Goal: Information Seeking & Learning: Learn about a topic

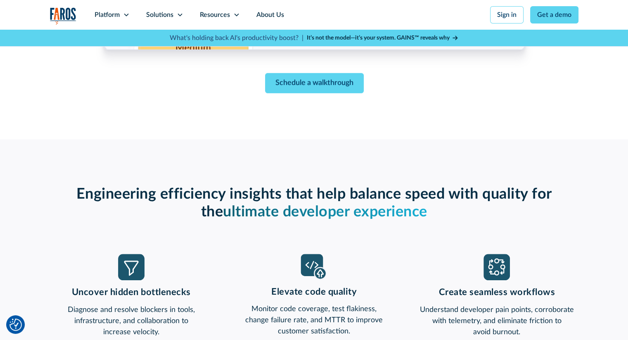
scroll to position [330, 0]
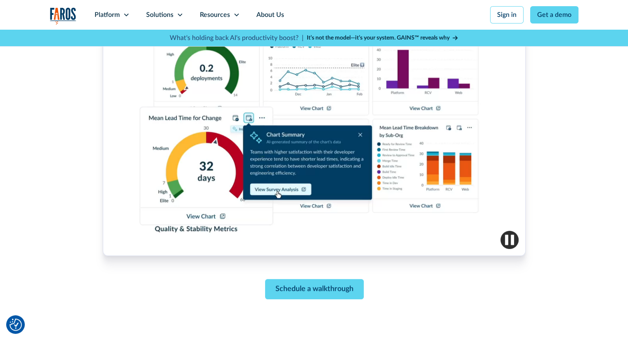
click at [510, 237] on img "button" at bounding box center [509, 240] width 18 height 18
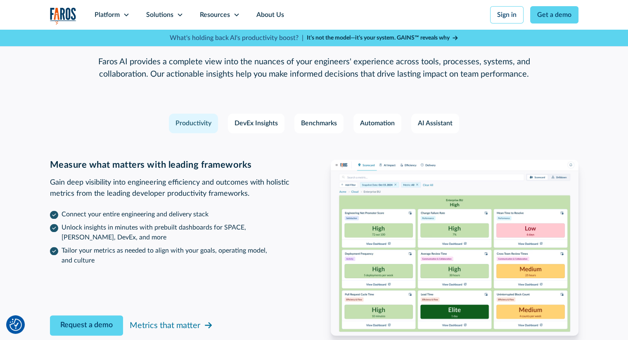
scroll to position [1238, 0]
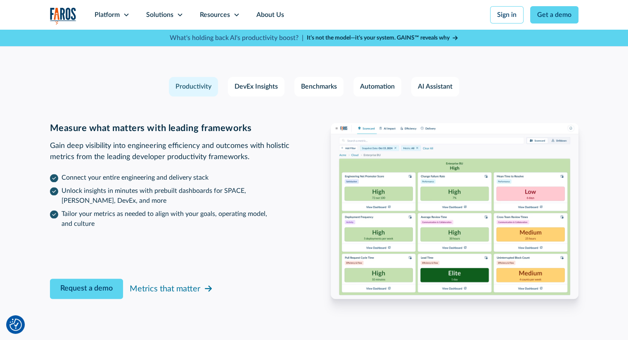
click at [398, 35] on strong "It’s not the model—it’s your system. GAINS™ reveals why" at bounding box center [378, 38] width 143 height 6
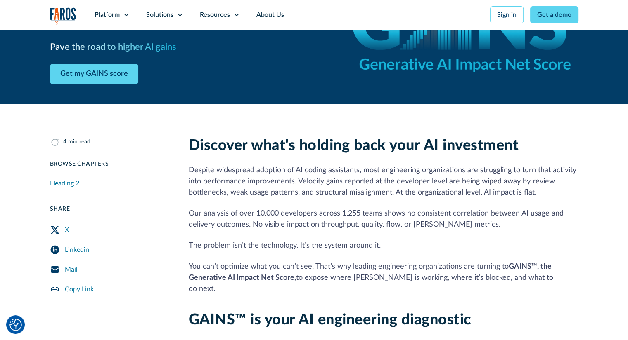
scroll to position [165, 0]
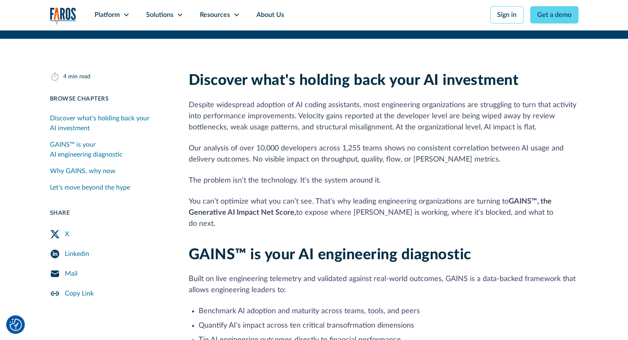
click at [412, 111] on p "Despite widespread adoption of AI coding assistants, most engineering organizat…" at bounding box center [383, 116] width 389 height 33
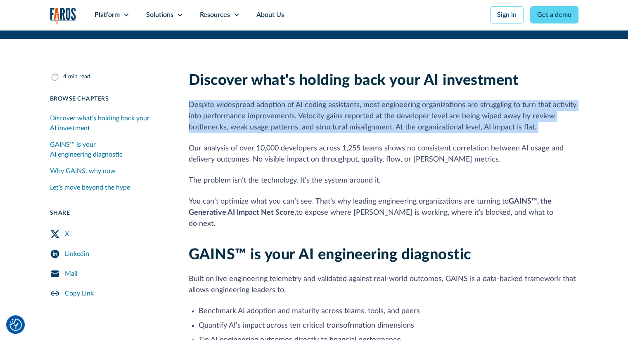
click at [412, 111] on p "Despite widespread adoption of AI coding assistants, most engineering organizat…" at bounding box center [383, 116] width 389 height 33
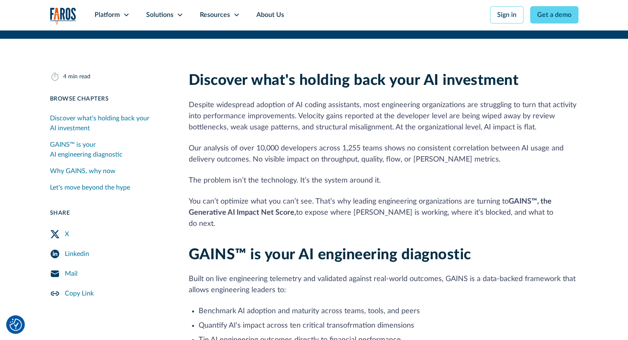
click at [298, 146] on p "Our analysis of over 10,000 developers across 1,255 teams shows no consistent c…" at bounding box center [383, 154] width 389 height 22
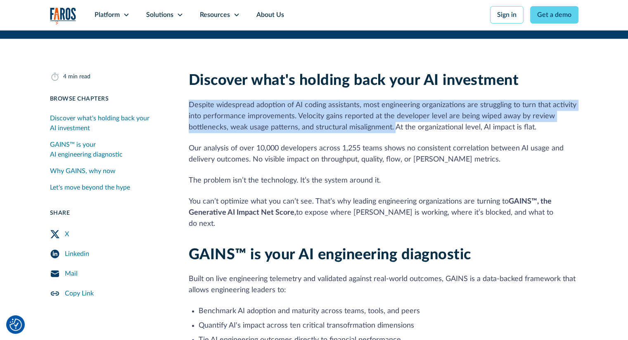
drag, startPoint x: 190, startPoint y: 102, endPoint x: 392, endPoint y: 124, distance: 203.3
click at [392, 124] on p "Despite widespread adoption of AI coding assistants, most engineering organizat…" at bounding box center [383, 116] width 389 height 33
copy p "Despite widespread adoption of AI coding assistants, most engineering organizat…"
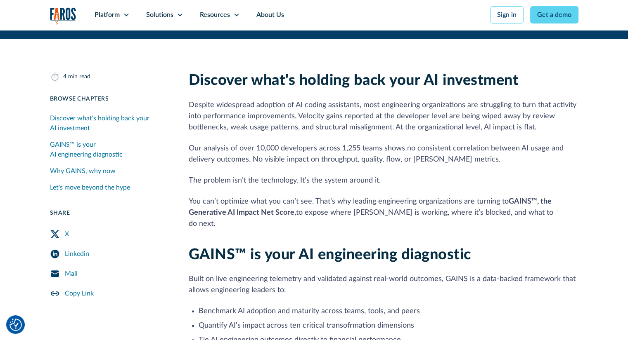
click at [559, 75] on h2 "Discover what's holding back your AI investment" at bounding box center [383, 81] width 389 height 18
click at [552, 122] on p "Despite widespread adoption of AI coding assistants, most engineering organizat…" at bounding box center [383, 116] width 389 height 33
click at [376, 121] on p "Despite widespread adoption of AI coding assistants, most engineering organizat…" at bounding box center [383, 116] width 389 height 33
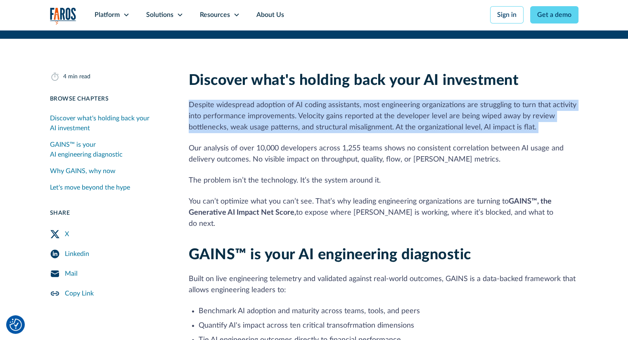
click at [376, 121] on p "Despite widespread adoption of AI coding assistants, most engineering organizat…" at bounding box center [383, 116] width 389 height 33
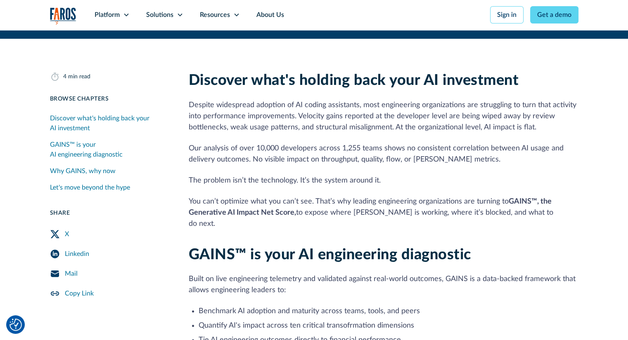
click at [306, 144] on p "Our analysis of over 10,000 developers across 1,255 teams shows no consistent c…" at bounding box center [383, 154] width 389 height 22
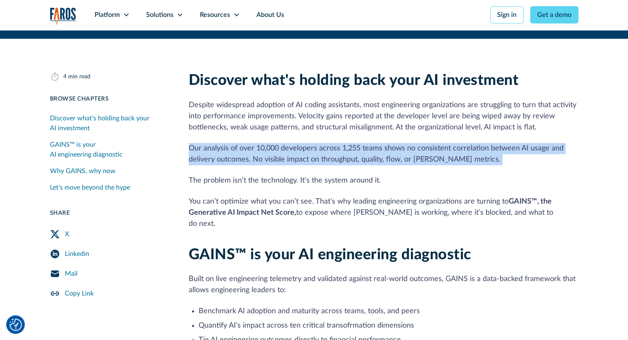
click at [306, 144] on p "Our analysis of over 10,000 developers across 1,255 teams shows no consistent c…" at bounding box center [383, 154] width 389 height 22
click at [382, 157] on p "Our analysis of over 10,000 developers across 1,255 teams shows no consistent c…" at bounding box center [383, 154] width 389 height 22
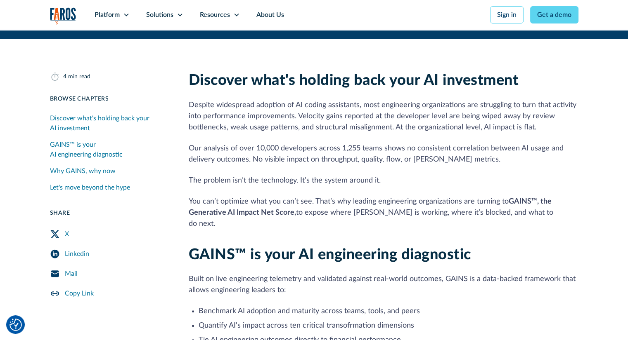
scroll to position [206, 0]
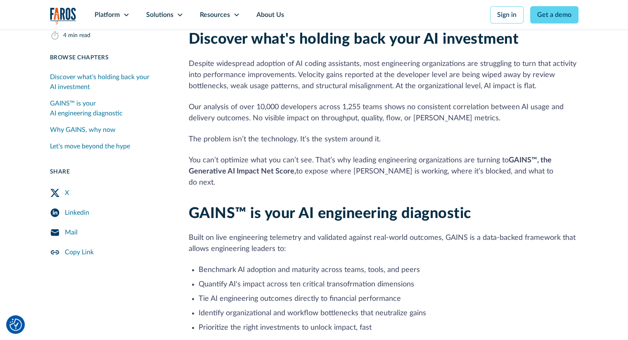
click at [352, 137] on p "The problem isn’t the technology. It’s the system around it." at bounding box center [383, 139] width 389 height 11
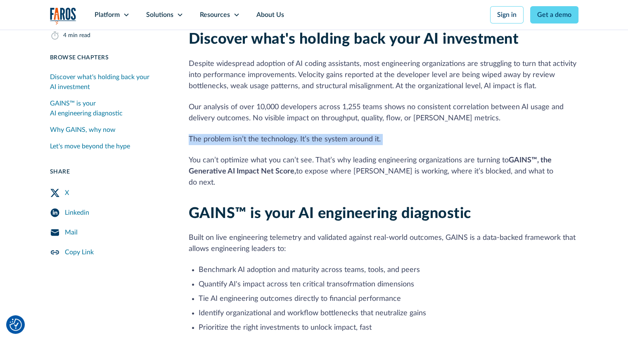
click at [352, 137] on p "The problem isn’t the technology. It’s the system around it." at bounding box center [383, 139] width 389 height 11
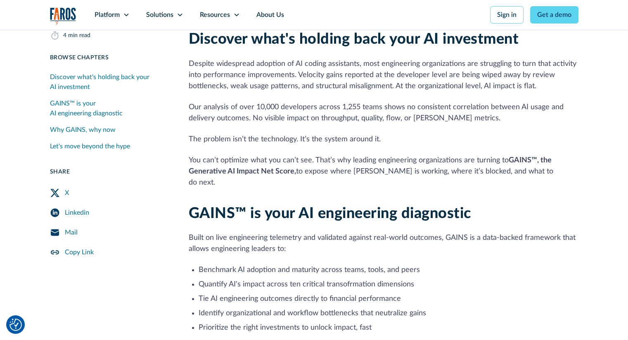
click at [340, 159] on p "You can’t optimize what you can’t see. That’s why leading engineering organizat…" at bounding box center [383, 171] width 389 height 33
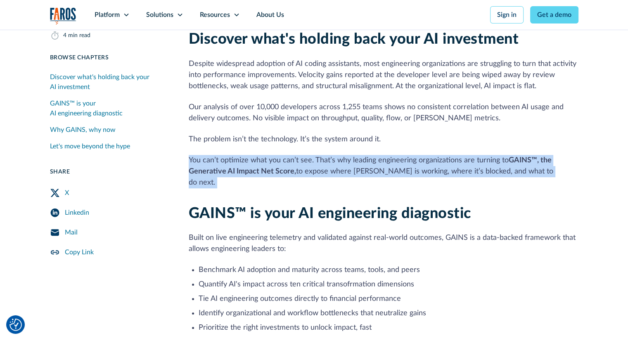
click at [340, 159] on p "You can’t optimize what you can’t see. That’s why leading engineering organizat…" at bounding box center [383, 171] width 389 height 33
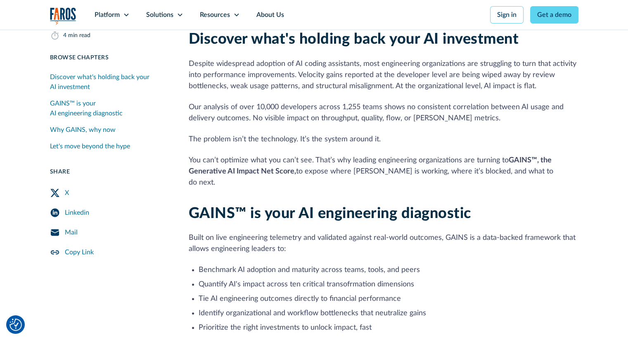
click at [341, 112] on p "Our analysis of over 10,000 developers across 1,255 teams shows no consistent c…" at bounding box center [383, 113] width 389 height 22
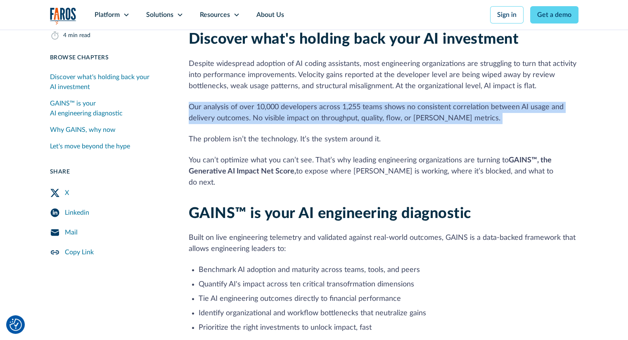
click at [341, 112] on p "Our analysis of over 10,000 developers across 1,255 teams shows no consistent c…" at bounding box center [383, 113] width 389 height 22
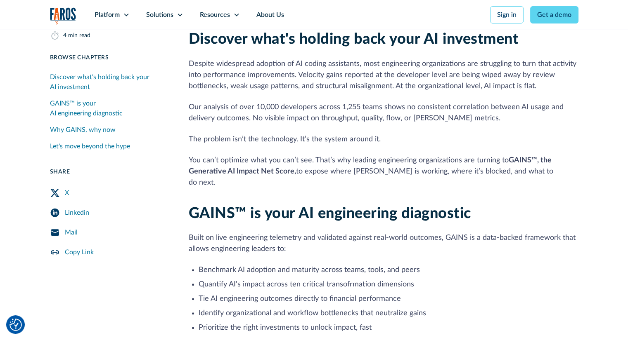
click at [413, 126] on div "Discover what's holding back your AI investment Despite widespread adoption of …" at bounding box center [383, 110] width 389 height 158
click at [340, 163] on p "You can’t optimize what you can’t see. That’s why leading engineering organizat…" at bounding box center [383, 171] width 389 height 33
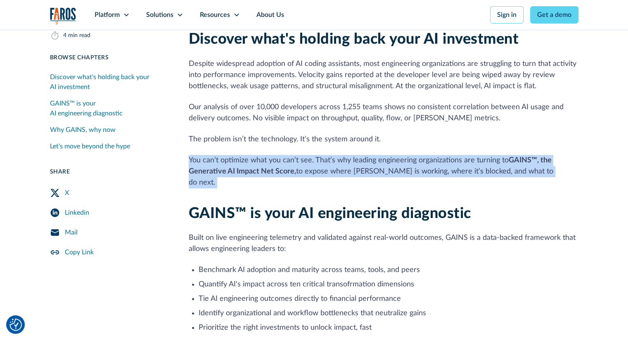
click at [340, 163] on p "You can’t optimize what you can’t see. That’s why leading engineering organizat…" at bounding box center [383, 171] width 389 height 33
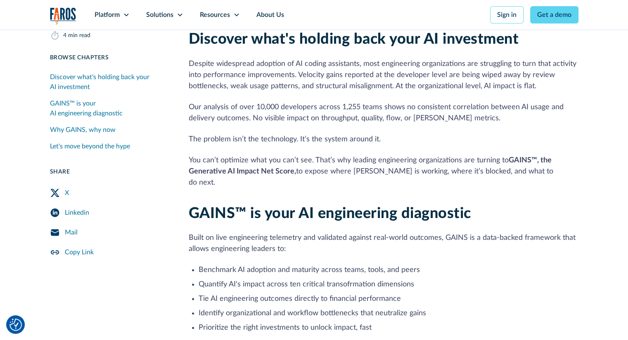
click at [344, 170] on p "You can’t optimize what you can’t see. That’s why leading engineering organizat…" at bounding box center [383, 171] width 389 height 33
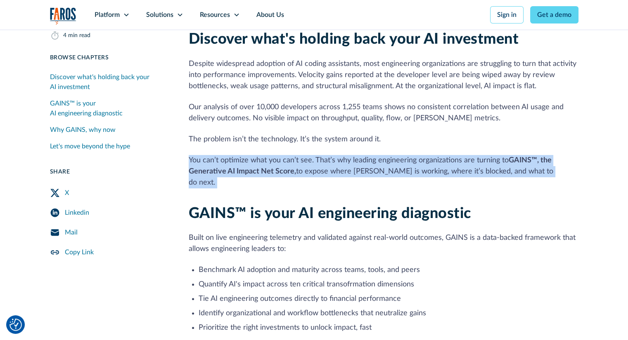
click at [344, 170] on p "You can’t optimize what you can’t see. That’s why leading engineering organizat…" at bounding box center [383, 171] width 389 height 33
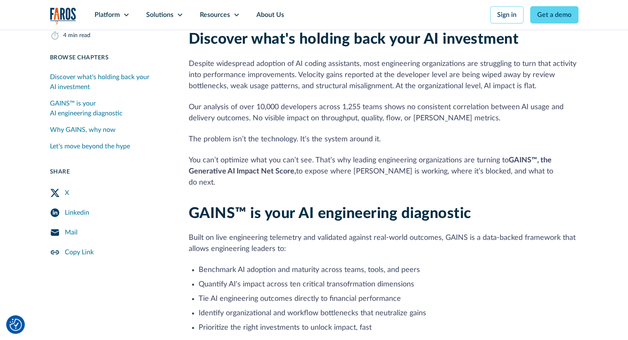
click at [366, 91] on p "Despite widespread adoption of AI coding assistants, most engineering organizat…" at bounding box center [383, 75] width 389 height 33
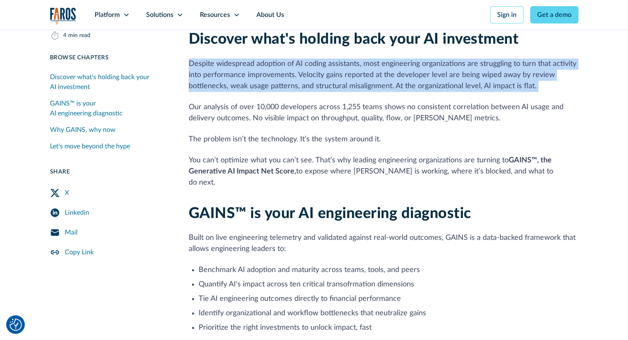
click at [366, 91] on p "Despite widespread adoption of AI coding assistants, most engineering organizat…" at bounding box center [383, 75] width 389 height 33
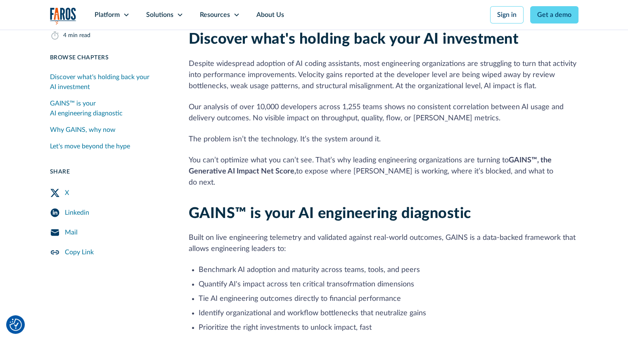
click at [321, 111] on p "Our analysis of over 10,000 developers across 1,255 teams shows no consistent c…" at bounding box center [383, 113] width 389 height 22
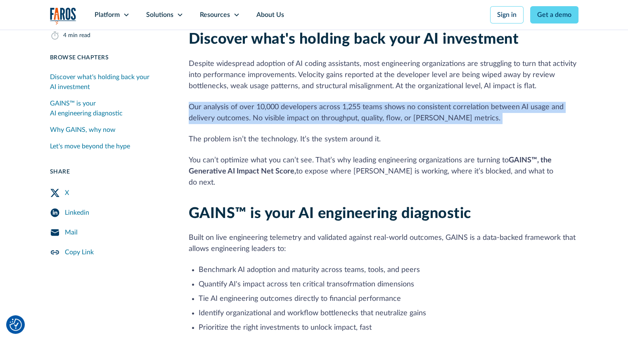
click at [321, 111] on p "Our analysis of over 10,000 developers across 1,255 teams shows no consistent c…" at bounding box center [383, 113] width 389 height 22
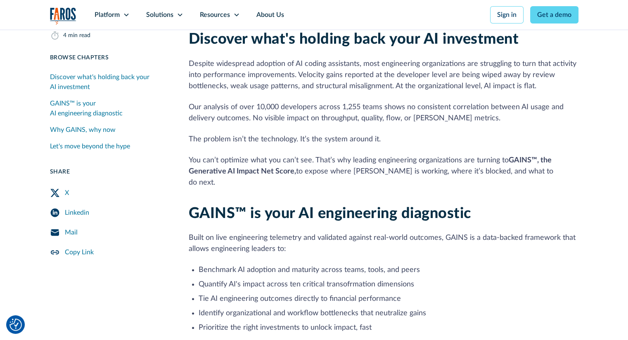
click at [294, 142] on p "The problem isn’t the technology. It’s the system around it." at bounding box center [383, 139] width 389 height 11
click at [289, 161] on p "You can’t optimize what you can’t see. That’s why leading engineering organizat…" at bounding box center [383, 171] width 389 height 33
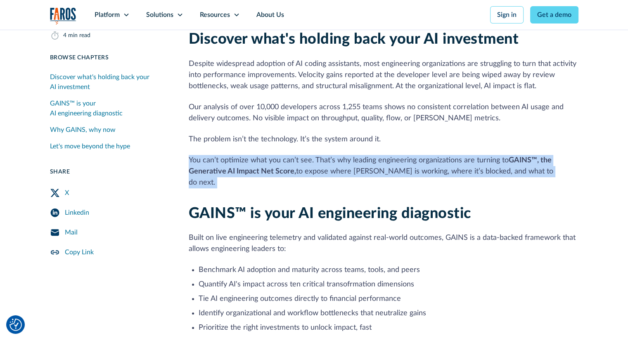
click at [289, 161] on p "You can’t optimize what you can’t see. That’s why leading engineering organizat…" at bounding box center [383, 171] width 389 height 33
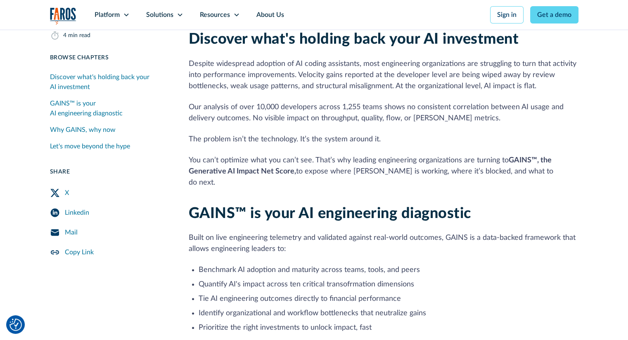
click at [410, 135] on p "The problem isn’t the technology. It’s the system around it." at bounding box center [383, 139] width 389 height 11
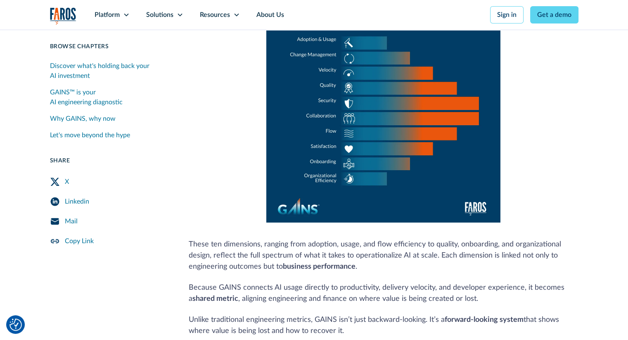
scroll to position [619, 0]
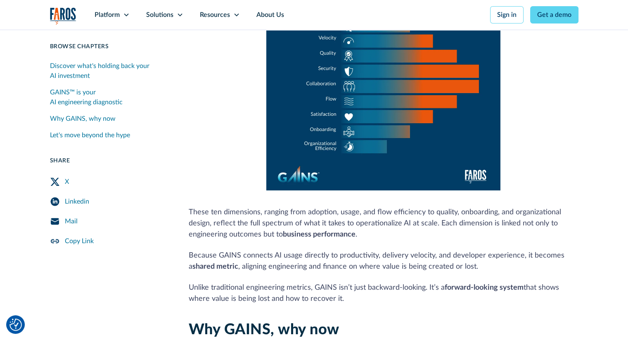
click at [330, 212] on p "These ten dimensions, ranging from adoption, usage, and flow efficiency to qual…" at bounding box center [383, 223] width 389 height 33
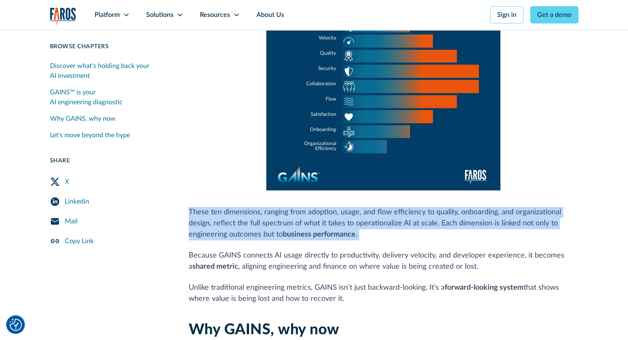
click at [330, 212] on p "These ten dimensions, ranging from adoption, usage, and flow efficiency to qual…" at bounding box center [383, 223] width 389 height 33
click at [423, 224] on p "These ten dimensions, ranging from adoption, usage, and flow efficiency to qual…" at bounding box center [383, 223] width 389 height 33
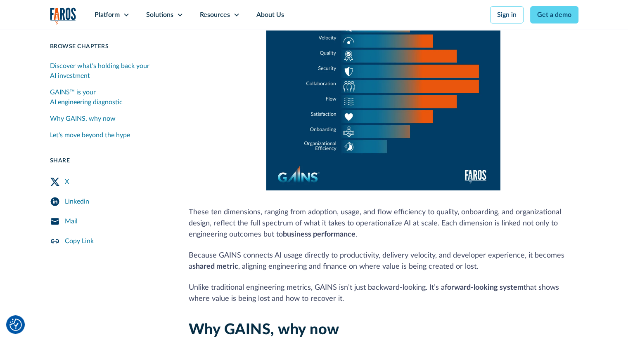
scroll to position [660, 0]
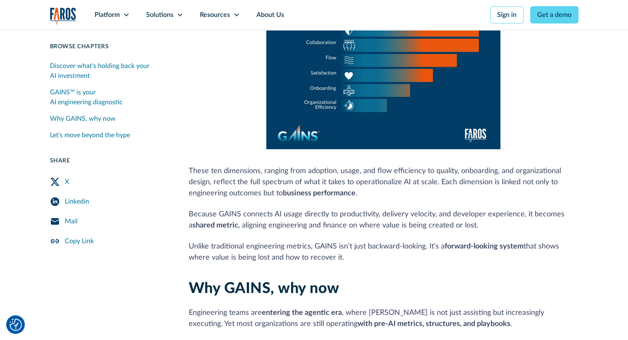
click at [247, 217] on p "Because GAINS connects AI usage directly to productivity, delivery velocity, an…" at bounding box center [383, 220] width 389 height 22
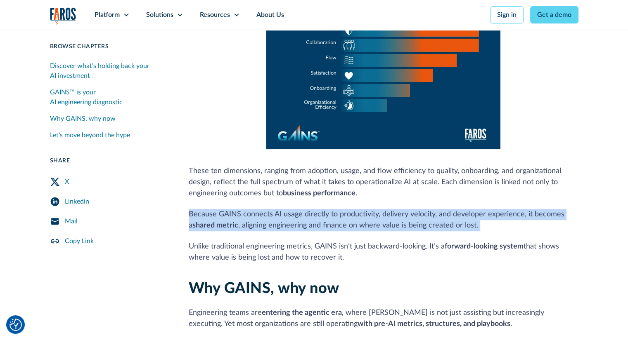
click at [247, 217] on p "Because GAINS connects AI usage directly to productivity, delivery velocity, an…" at bounding box center [383, 220] width 389 height 22
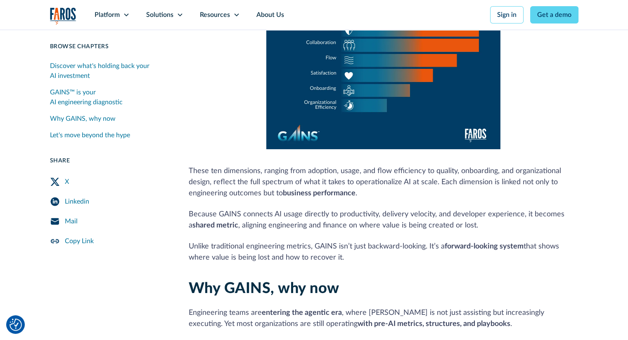
click at [400, 241] on p "Unlike traditional engineering metrics, GAINS isn’t just backward-looking. It’s…" at bounding box center [383, 252] width 389 height 22
click at [326, 209] on p "Because GAINS connects AI usage directly to productivity, delivery velocity, an…" at bounding box center [383, 220] width 389 height 22
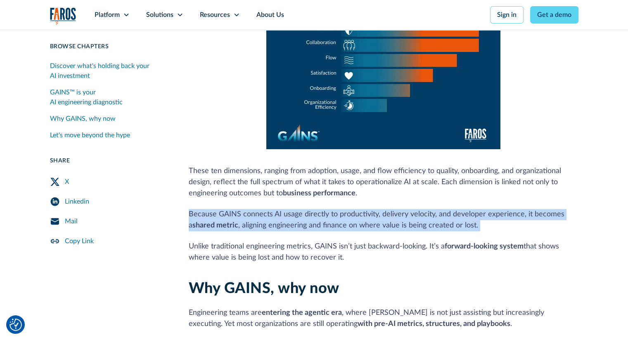
click at [326, 209] on p "Because GAINS connects AI usage directly to productivity, delivery velocity, an…" at bounding box center [383, 220] width 389 height 22
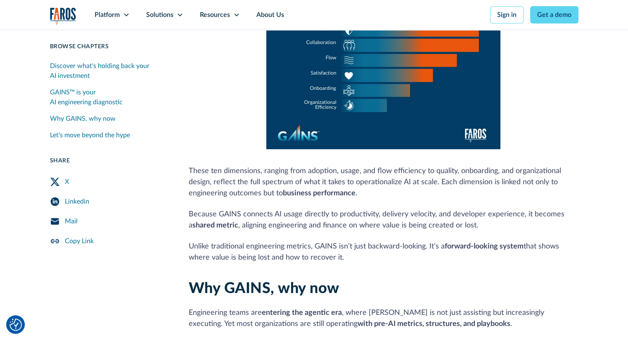
click at [289, 247] on p "Unlike traditional engineering metrics, GAINS isn’t just backward-looking. It’s…" at bounding box center [383, 252] width 389 height 22
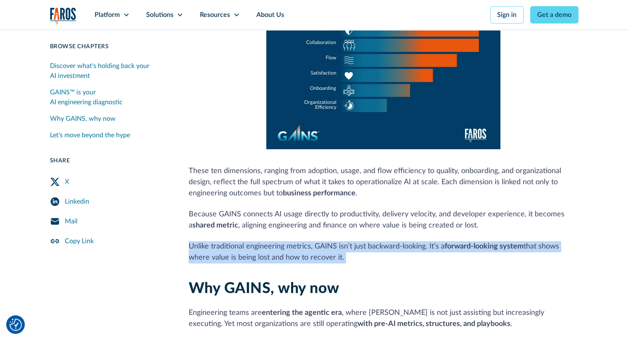
click at [289, 247] on p "Unlike traditional engineering metrics, GAINS isn’t just backward-looking. It’s…" at bounding box center [383, 252] width 389 height 22
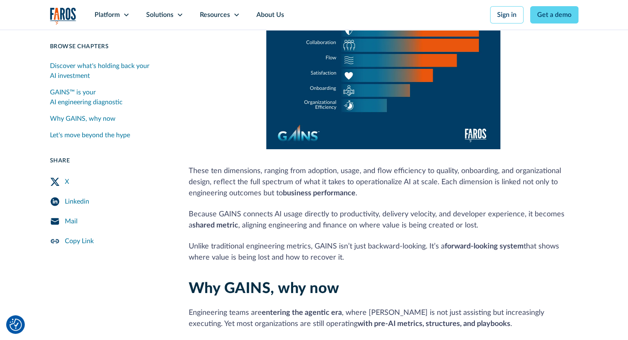
click at [435, 209] on p "Because GAINS connects AI usage directly to productivity, delivery velocity, an…" at bounding box center [383, 220] width 389 height 22
click at [347, 212] on p "Because GAINS connects AI usage directly to productivity, delivery velocity, an…" at bounding box center [383, 220] width 389 height 22
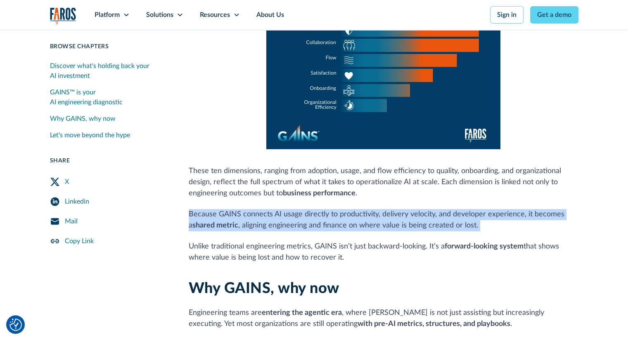
click at [347, 212] on p "Because GAINS connects AI usage directly to productivity, delivery velocity, an…" at bounding box center [383, 220] width 389 height 22
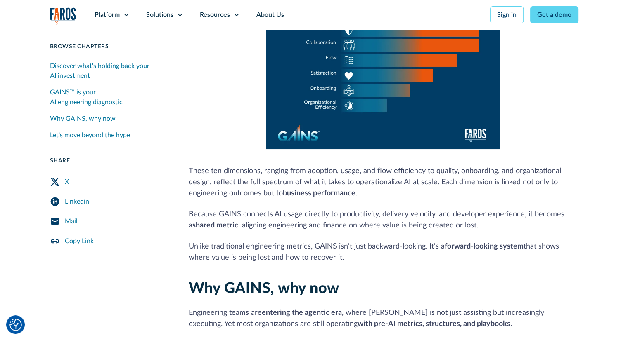
click at [316, 241] on p "Unlike traditional engineering metrics, GAINS isn’t just backward-looking. It’s…" at bounding box center [383, 252] width 389 height 22
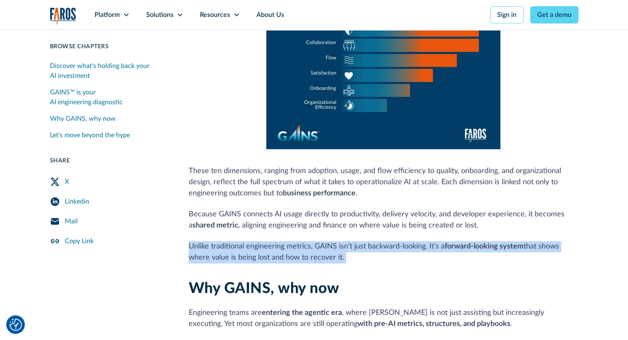
click at [316, 241] on p "Unlike traditional engineering metrics, GAINS isn’t just backward-looking. It’s…" at bounding box center [383, 252] width 389 height 22
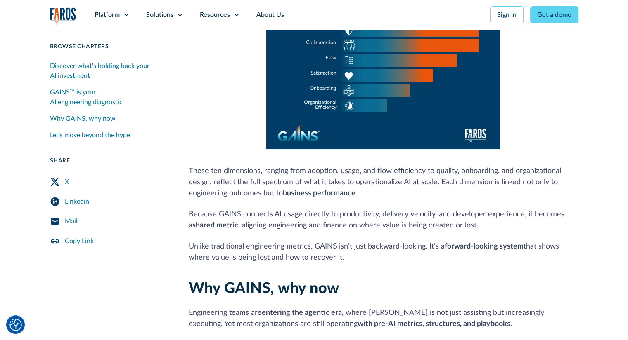
click at [267, 212] on p "Because GAINS connects AI usage directly to productivity, delivery velocity, an…" at bounding box center [383, 220] width 389 height 22
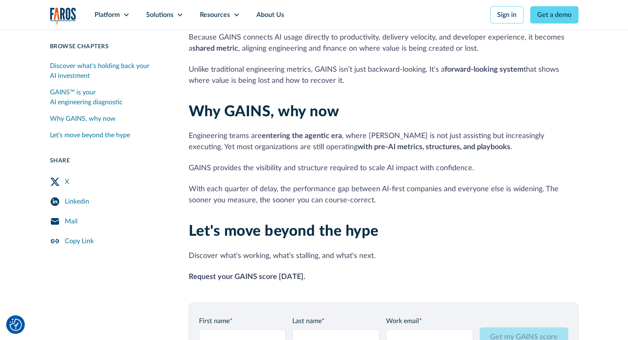
scroll to position [866, 0]
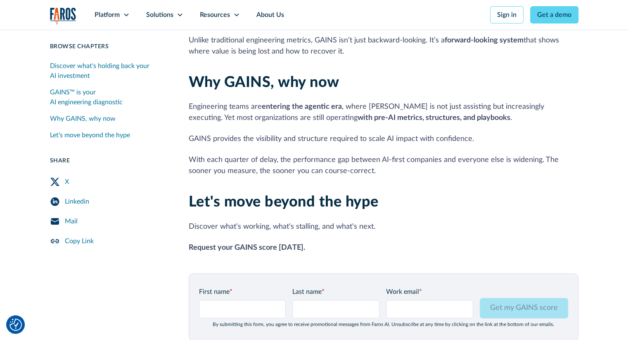
click at [381, 101] on p "Engineering teams are entering the agentic era , where AI is not just assisting…" at bounding box center [383, 112] width 389 height 22
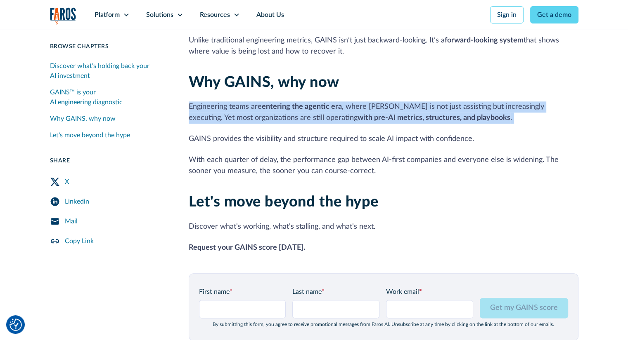
click at [381, 101] on p "Engineering teams are entering the agentic era , where AI is not just assisting…" at bounding box center [383, 112] width 389 height 22
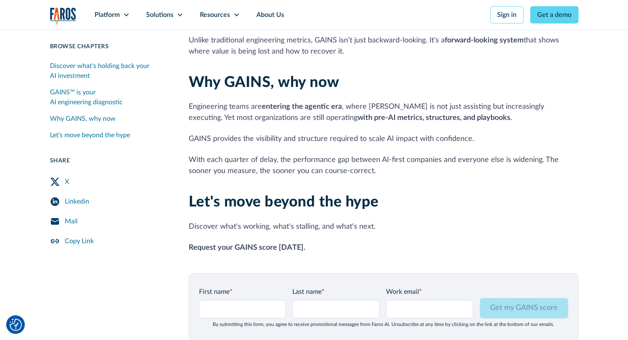
click at [358, 134] on p "GAINS provides the visibility and structure required to scale AI impact with co…" at bounding box center [383, 139] width 389 height 11
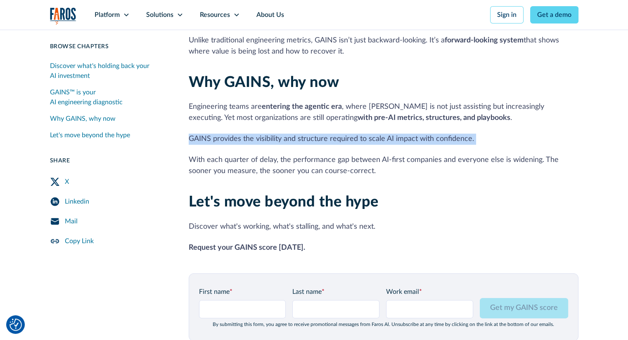
click at [358, 134] on p "GAINS provides the visibility and structure required to scale AI impact with co…" at bounding box center [383, 139] width 389 height 11
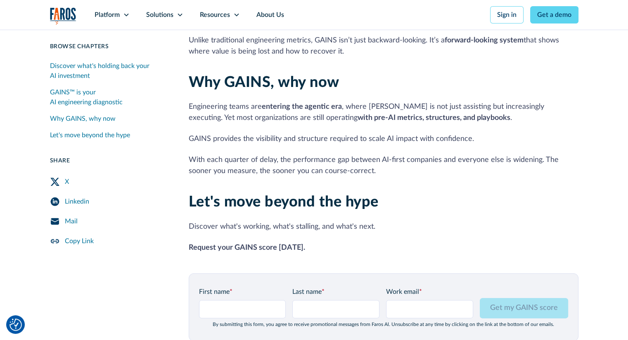
click at [347, 155] on p "With each quarter of delay, the performance gap between AI-first companies and …" at bounding box center [383, 166] width 389 height 22
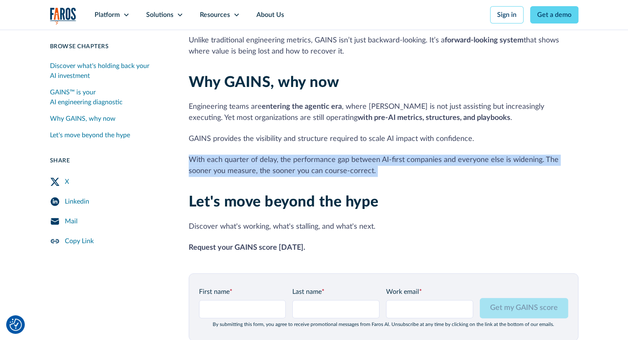
click at [347, 155] on p "With each quarter of delay, the performance gap between AI-first companies and …" at bounding box center [383, 166] width 389 height 22
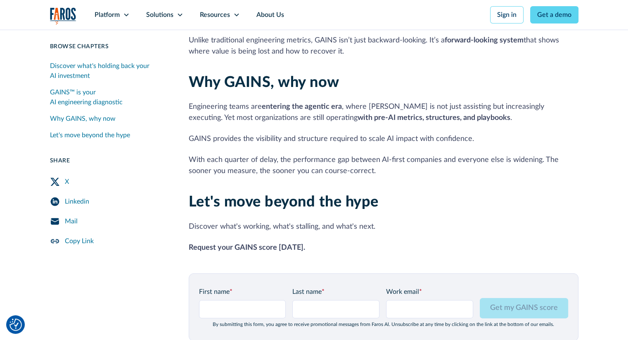
click at [379, 120] on div "Why GAINS, why now Engineering teams are entering the agentic era , where AI is…" at bounding box center [383, 125] width 389 height 103
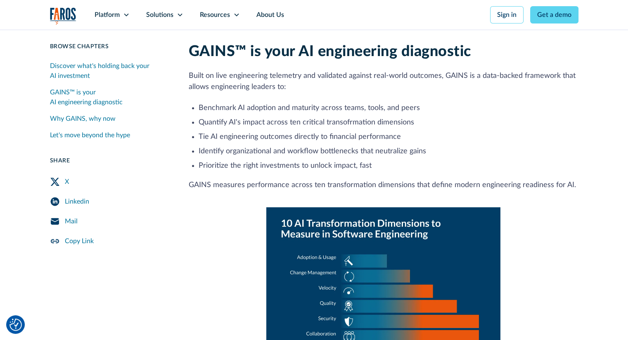
scroll to position [330, 0]
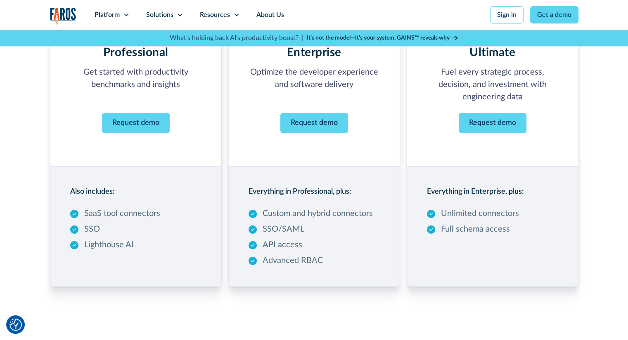
scroll to position [165, 0]
